Goal: Transaction & Acquisition: Purchase product/service

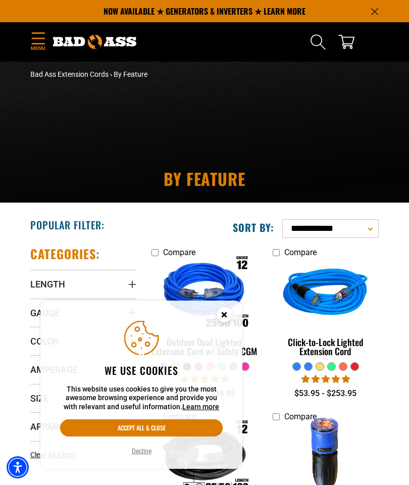
click at [220, 315] on circle "Close this option" at bounding box center [224, 314] width 15 height 15
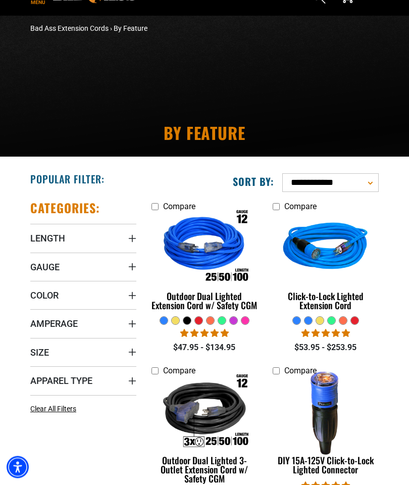
scroll to position [51, 0]
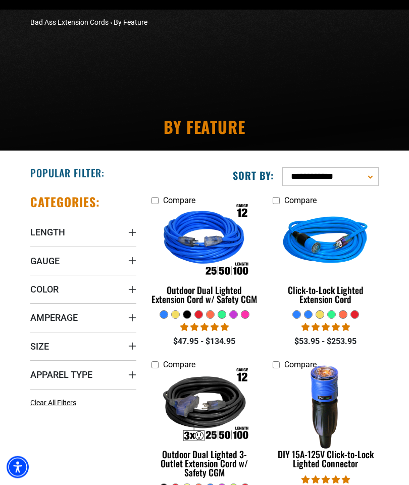
click at [39, 232] on span "Length" at bounding box center [47, 233] width 35 height 12
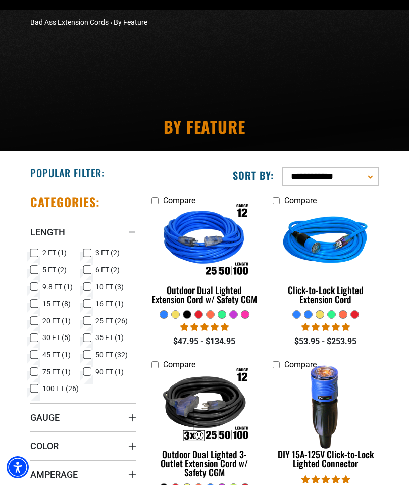
click at [31, 335] on icon at bounding box center [34, 337] width 8 height 13
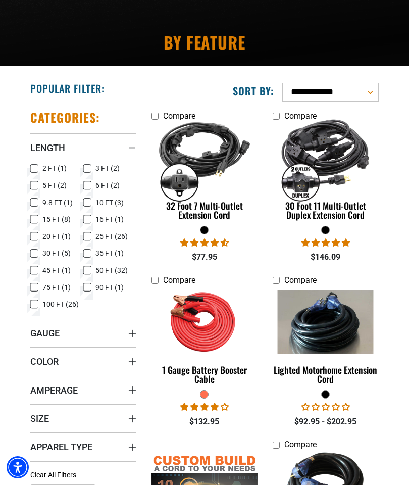
scroll to position [145, 0]
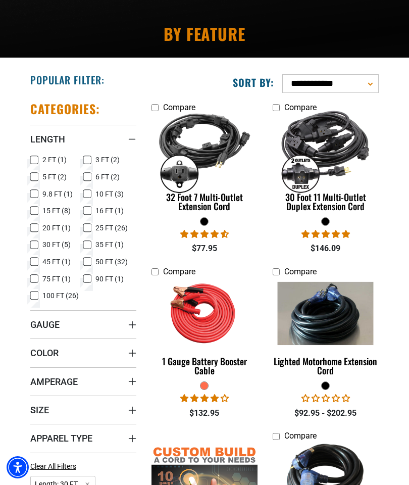
click at [37, 325] on span "Gauge" at bounding box center [44, 324] width 29 height 12
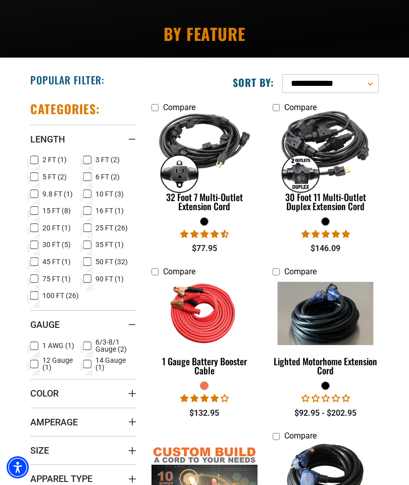
click at [87, 366] on icon at bounding box center [87, 363] width 8 height 13
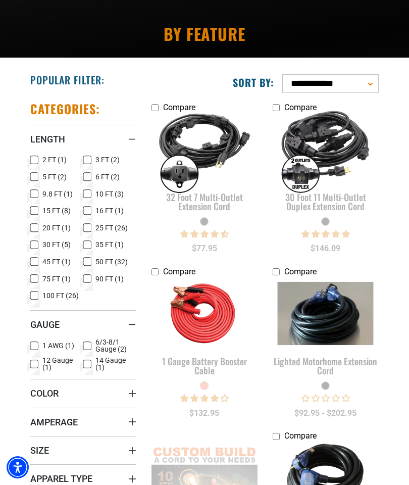
scroll to position [185, 0]
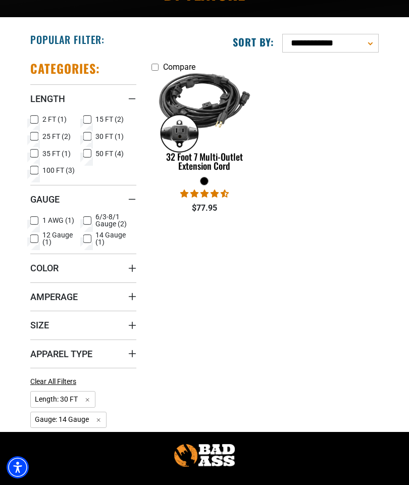
click at [31, 269] on span "Color" at bounding box center [44, 268] width 28 height 12
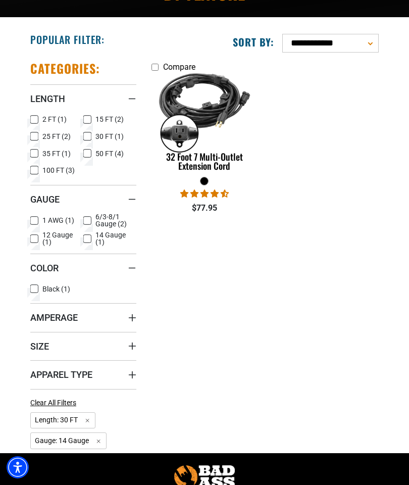
click at [85, 232] on icon at bounding box center [87, 238] width 8 height 13
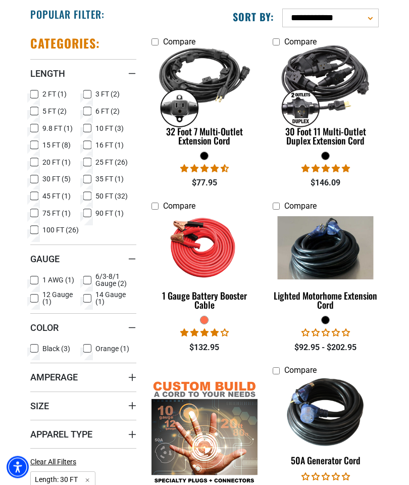
scroll to position [210, 0]
click at [14, 345] on section "Popular Filter:" at bounding box center [204, 295] width 409 height 589
click at [31, 177] on icon at bounding box center [34, 180] width 6 height 6
click at [30, 178] on rect at bounding box center [34, 179] width 8 height 8
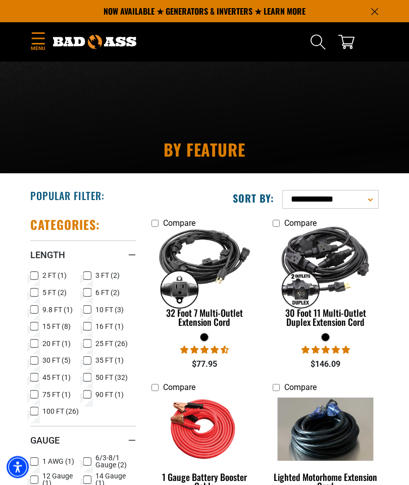
scroll to position [0, 0]
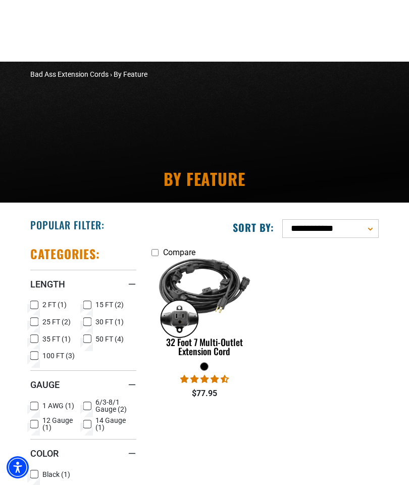
scroll to position [185, 0]
